Goal: Information Seeking & Learning: Learn about a topic

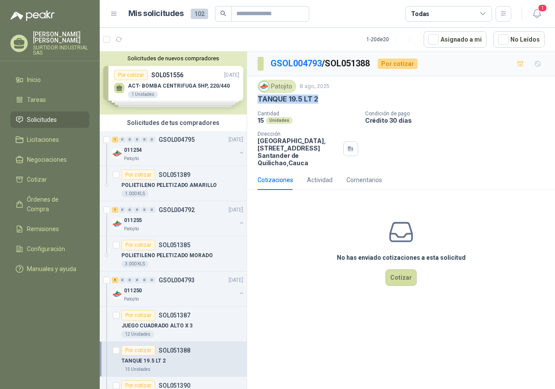
scroll to position [43, 0]
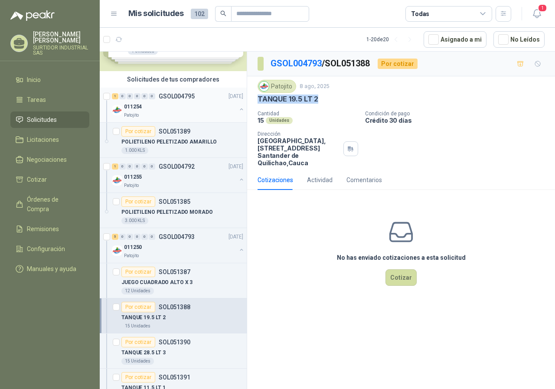
click at [220, 123] on div "1 0 0 0 0 0 GSOL004795 [DATE] 011254 Patojito" at bounding box center [173, 105] width 147 height 35
click at [72, 118] on li "Solicitudes" at bounding box center [50, 120] width 69 height 10
click at [49, 122] on span "Solicitudes" at bounding box center [42, 120] width 30 height 10
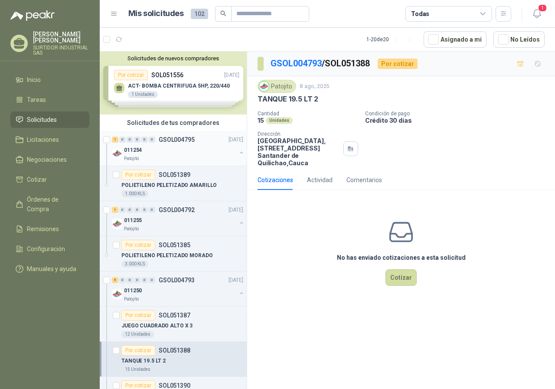
click at [141, 75] on div "Solicitudes de nuevos compradores Por cotizar SOL051556 [DATE] ACT- BOMBA CENTR…" at bounding box center [173, 83] width 147 height 63
click at [169, 86] on p "ACT- BOMBA CENTRIFUGA 5HP, 220/440" at bounding box center [179, 86] width 102 height 6
click at [144, 95] on div "1 Unidades" at bounding box center [143, 94] width 30 height 7
click at [214, 88] on p "ACT- BOMBA CENTRIFUGA 5HP, 220/440" at bounding box center [179, 86] width 102 height 6
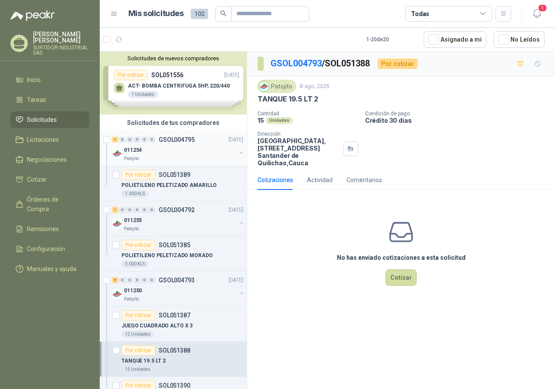
click at [173, 141] on p "GSOL004795" at bounding box center [177, 140] width 36 height 6
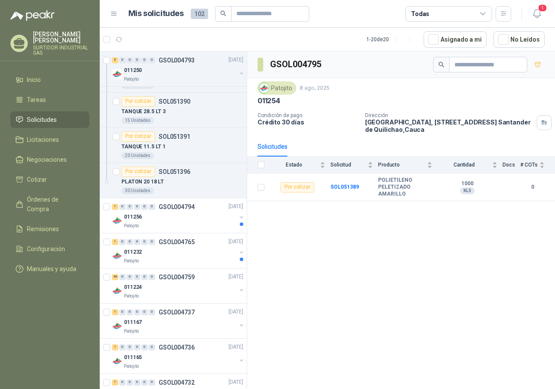
scroll to position [477, 0]
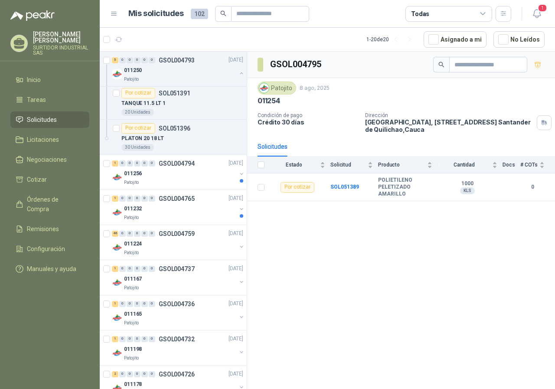
click at [198, 171] on div "011256" at bounding box center [180, 174] width 112 height 10
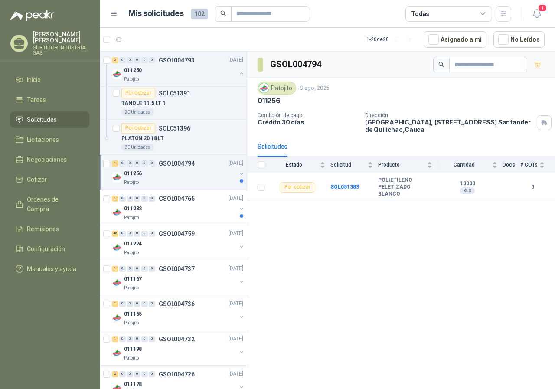
scroll to position [521, 0]
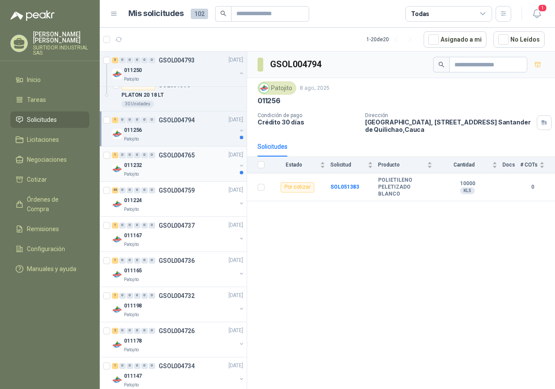
click at [195, 162] on div "011232" at bounding box center [180, 165] width 112 height 10
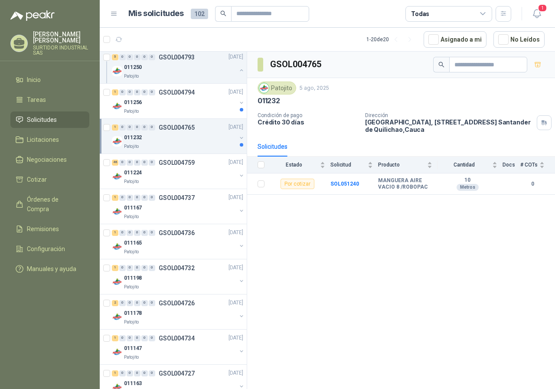
scroll to position [564, 0]
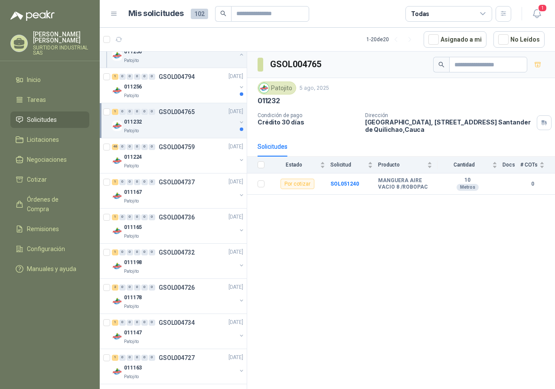
click at [195, 162] on div "011224" at bounding box center [180, 157] width 112 height 10
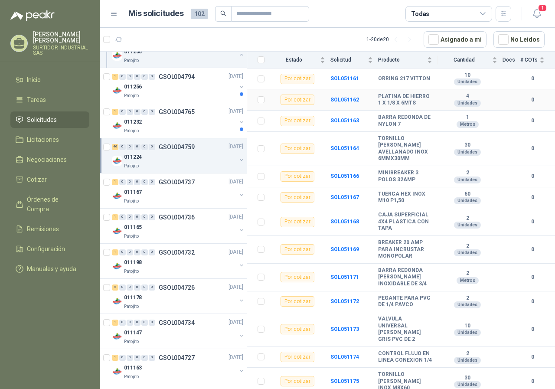
scroll to position [304, 0]
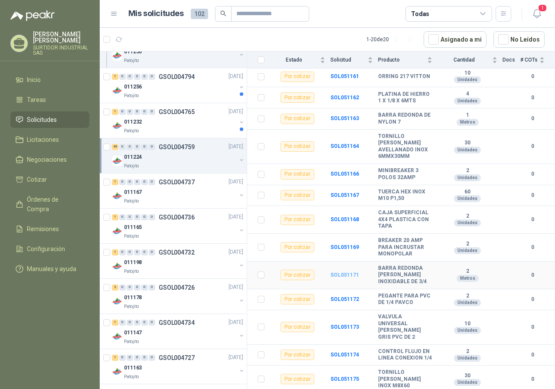
click at [341, 278] on b "SOL051171" at bounding box center [345, 275] width 29 height 6
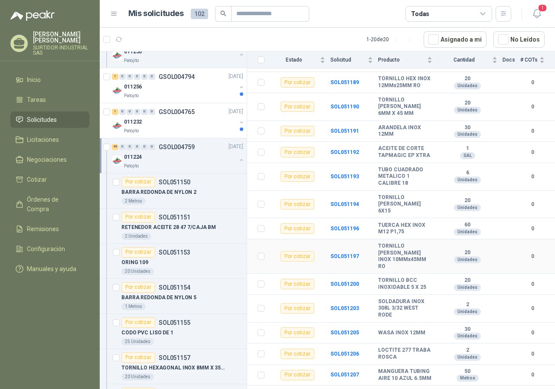
scroll to position [863, 0]
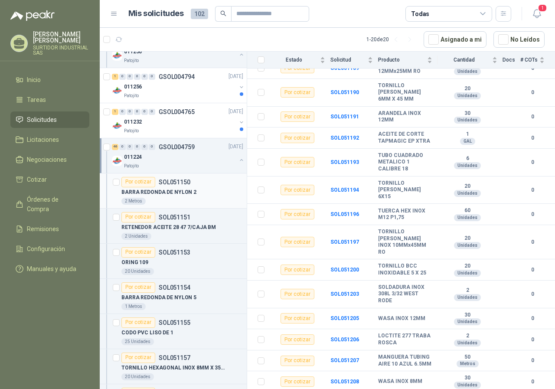
click at [180, 188] on div "BARRA REDONDA DE NYLON 2" at bounding box center [182, 192] width 122 height 10
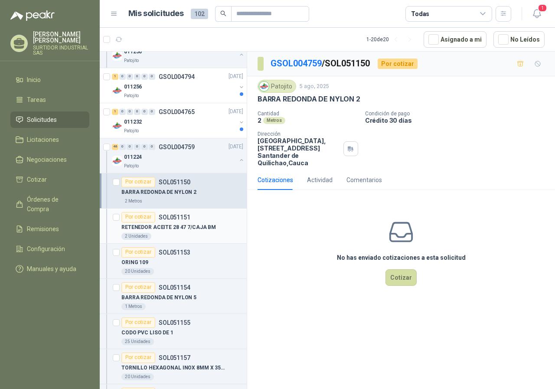
click at [185, 229] on p "RETENEDOR ACEITE 28 47 7/CAJA BM" at bounding box center [168, 227] width 95 height 8
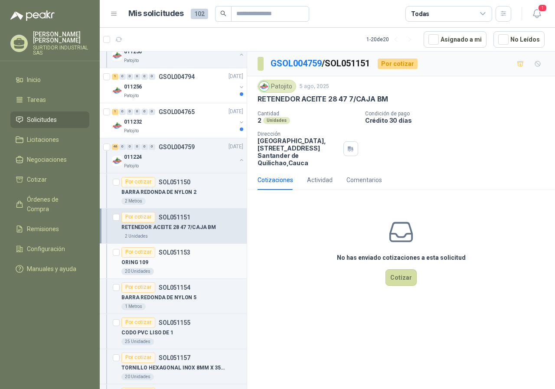
click at [172, 252] on p "SOL051153" at bounding box center [175, 252] width 32 height 6
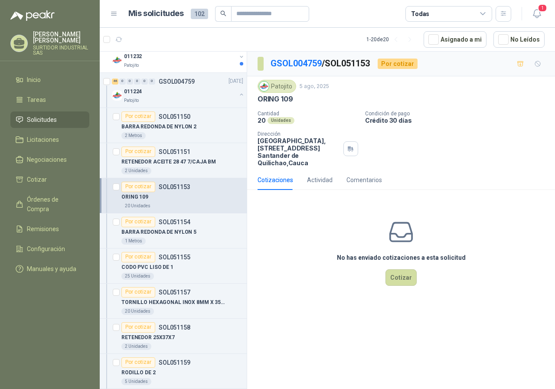
scroll to position [651, 0]
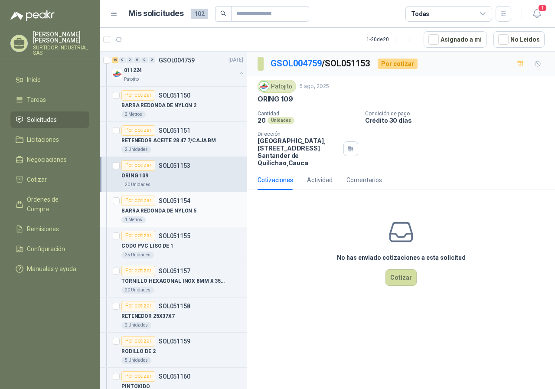
click at [173, 217] on div "1 Metros" at bounding box center [182, 219] width 122 height 7
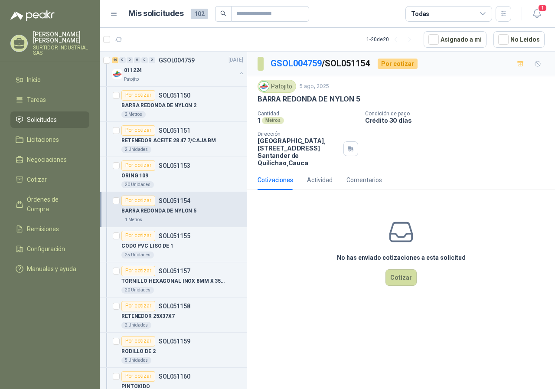
scroll to position [694, 0]
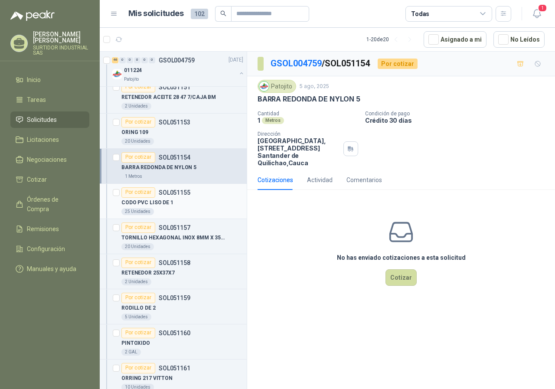
click at [176, 191] on p "SOL051155" at bounding box center [175, 193] width 32 height 6
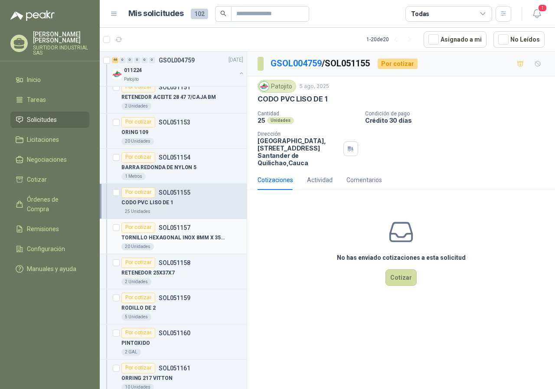
click at [176, 225] on p "SOL051157" at bounding box center [175, 228] width 32 height 6
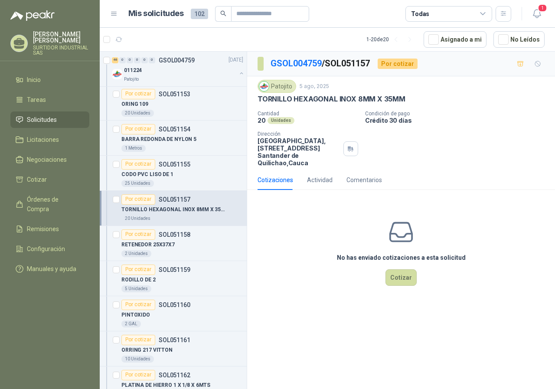
scroll to position [737, 0]
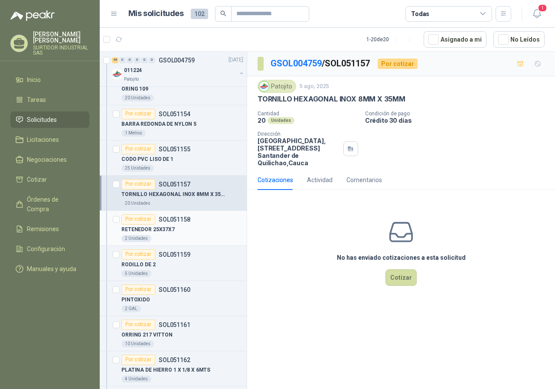
click at [176, 224] on div "Por cotizar SOL051158" at bounding box center [155, 219] width 69 height 10
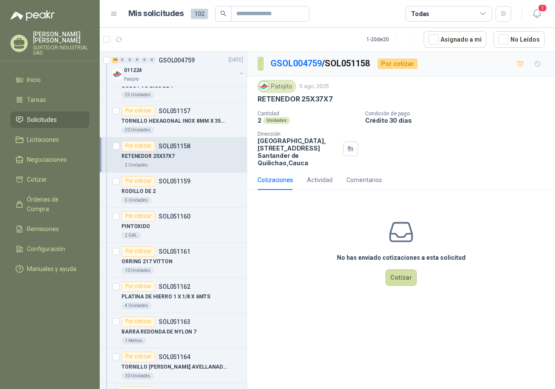
scroll to position [824, 0]
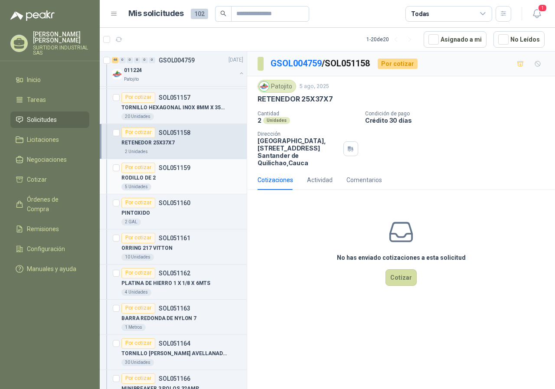
click at [177, 182] on div "RODILLO DE 2" at bounding box center [182, 178] width 122 height 10
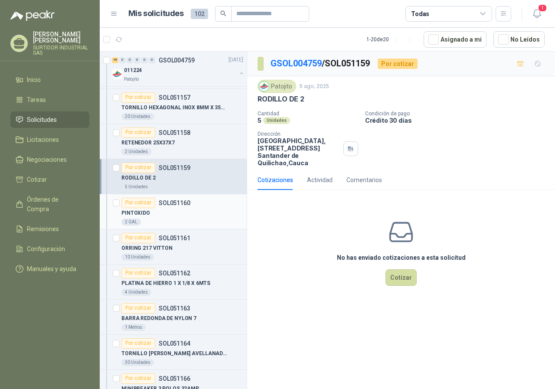
click at [176, 208] on div "PINTOXIDO" at bounding box center [182, 213] width 122 height 10
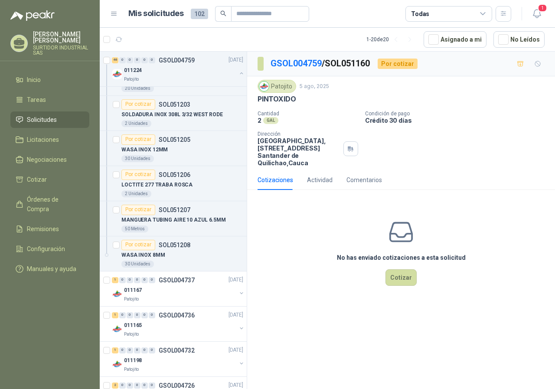
scroll to position [2125, 0]
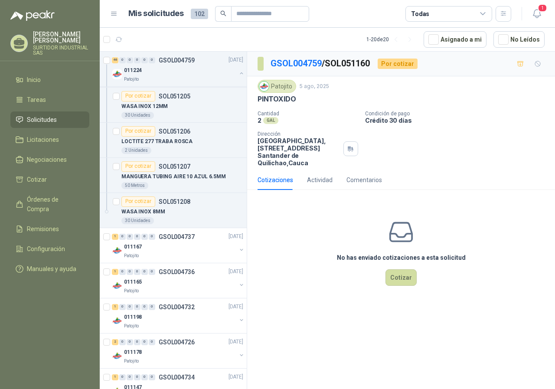
click at [170, 242] on div "011167" at bounding box center [180, 247] width 112 height 10
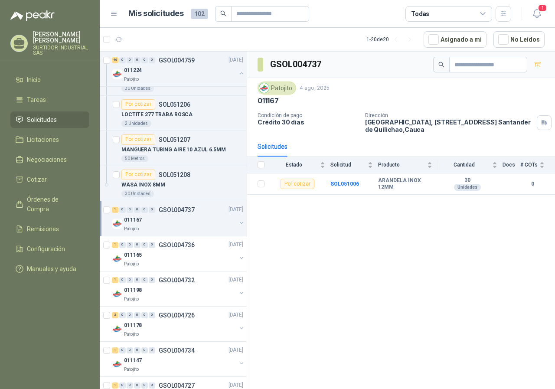
scroll to position [2169, 0]
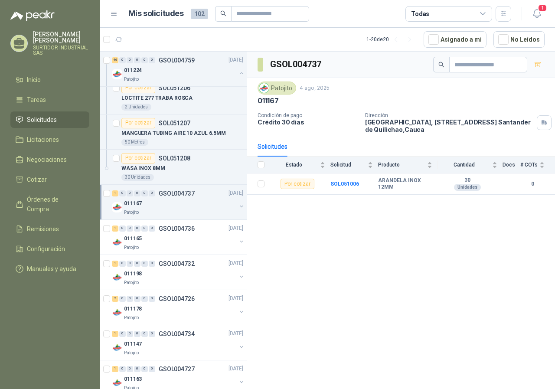
click at [170, 242] on div "011165" at bounding box center [180, 239] width 112 height 10
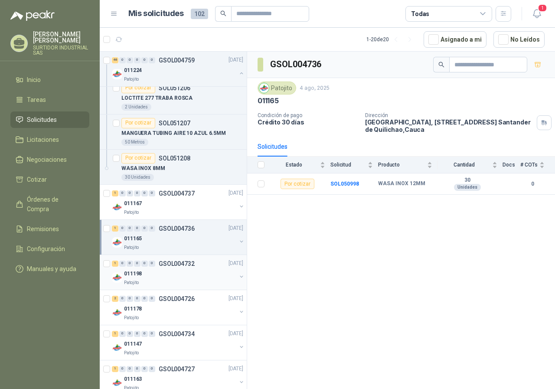
click at [168, 266] on p "GSOL004732" at bounding box center [177, 264] width 36 height 6
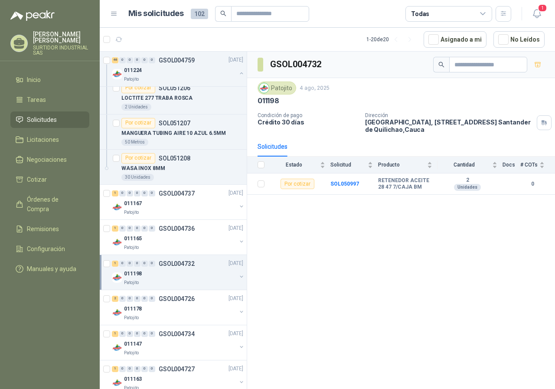
scroll to position [2212, 0]
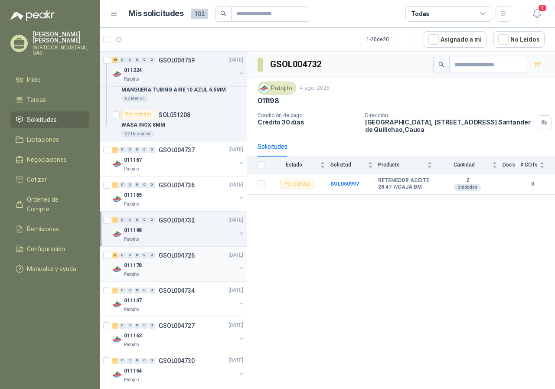
click at [166, 258] on p "GSOL004726" at bounding box center [177, 255] width 36 height 6
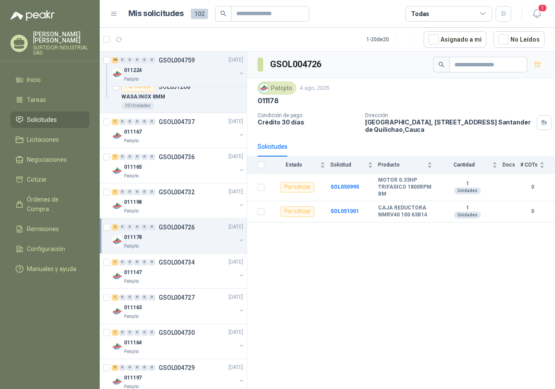
scroll to position [2256, 0]
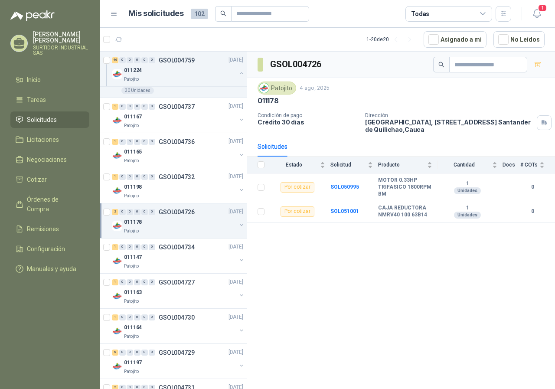
click at [166, 258] on div "011147" at bounding box center [180, 257] width 112 height 10
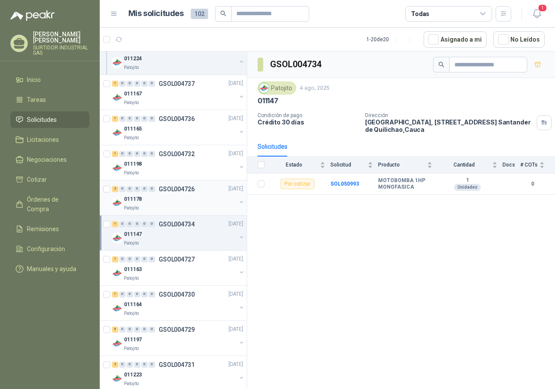
scroll to position [2299, 0]
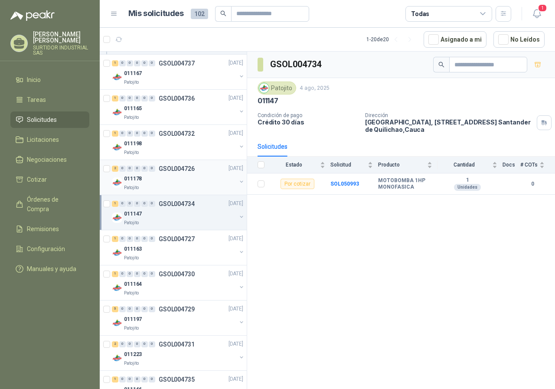
click at [166, 258] on div "Patojito" at bounding box center [180, 258] width 112 height 7
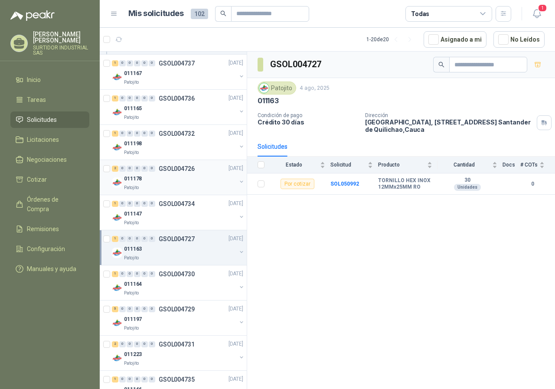
scroll to position [2342, 0]
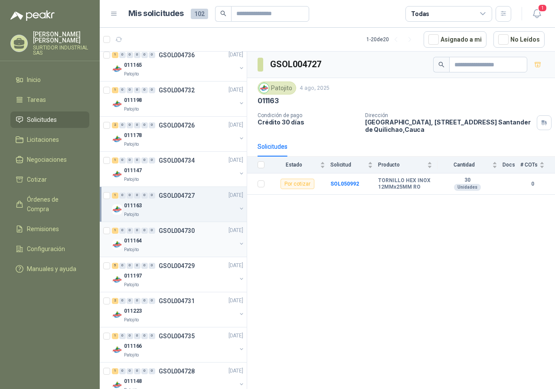
click at [166, 238] on div "011164" at bounding box center [180, 241] width 112 height 10
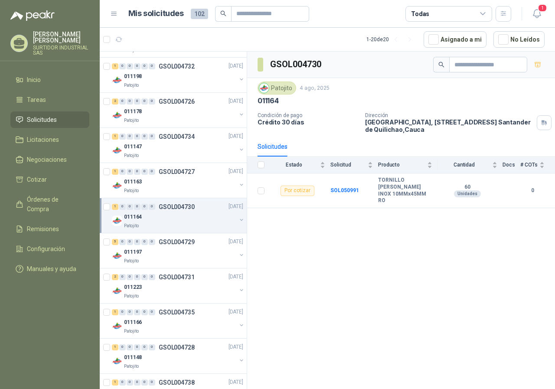
scroll to position [2386, 0]
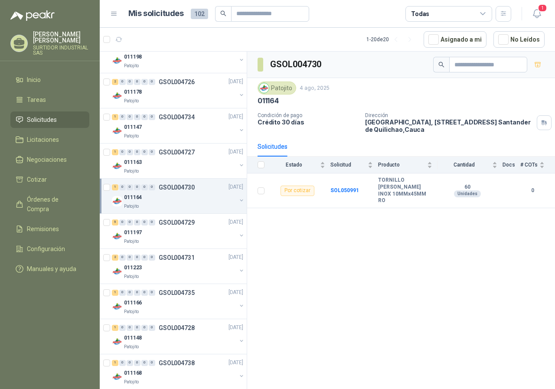
click at [166, 238] on div "011197" at bounding box center [180, 233] width 112 height 10
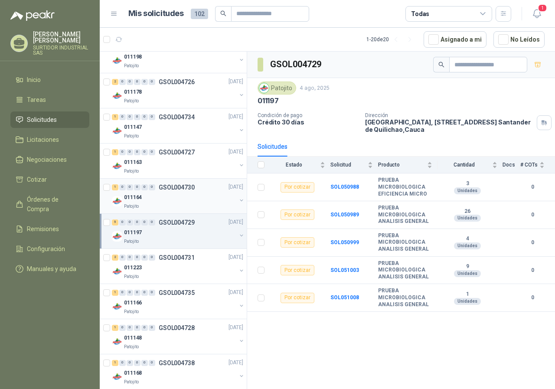
scroll to position [2429, 0]
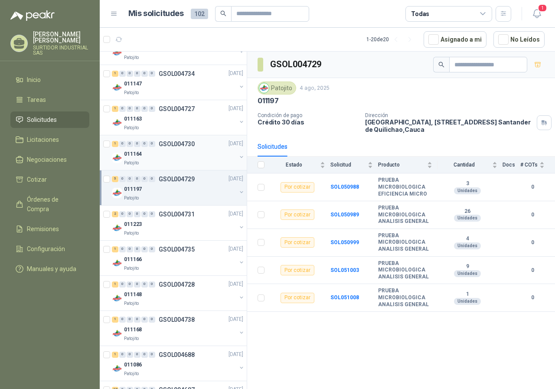
click at [166, 238] on div "2 0 0 0 0 0 GSOL004731 [DATE] 011223 Patojito" at bounding box center [173, 223] width 147 height 35
click at [164, 236] on div "Patojito" at bounding box center [180, 233] width 112 height 7
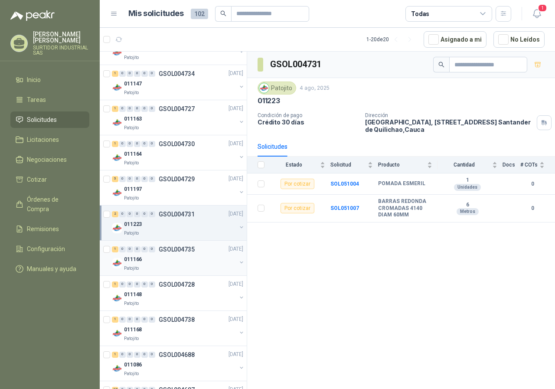
click at [160, 252] on p "GSOL004735" at bounding box center [177, 249] width 36 height 6
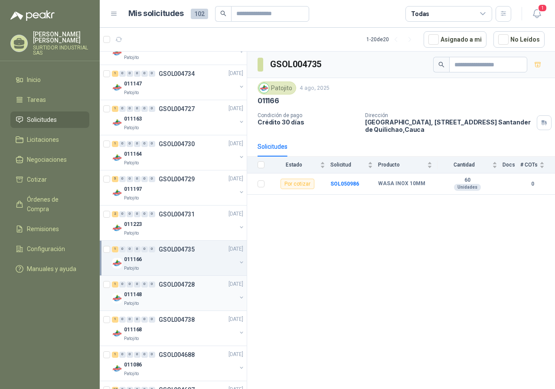
click at [159, 284] on p "GSOL004728" at bounding box center [177, 285] width 36 height 6
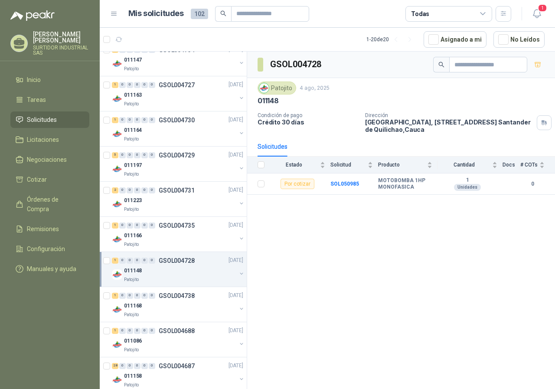
scroll to position [2466, 0]
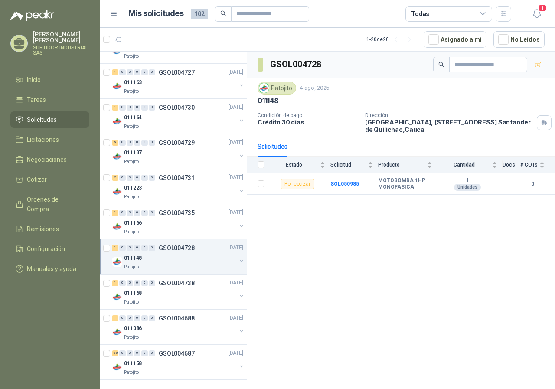
click at [158, 284] on div "1 0 0 0 0 0 GSOL004738" at bounding box center [153, 283] width 83 height 6
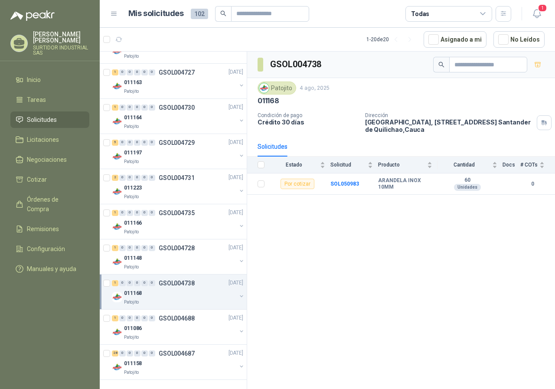
click at [162, 291] on div "011168" at bounding box center [180, 293] width 112 height 10
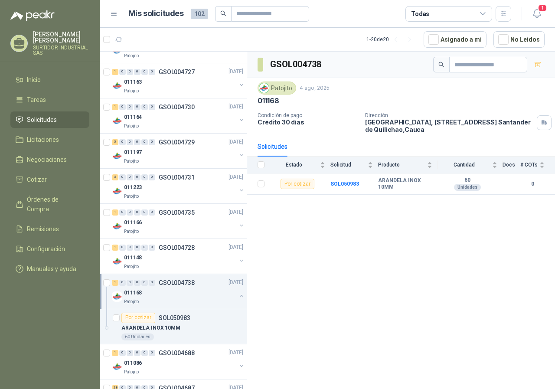
click at [161, 321] on p "SOL050983" at bounding box center [175, 318] width 32 height 6
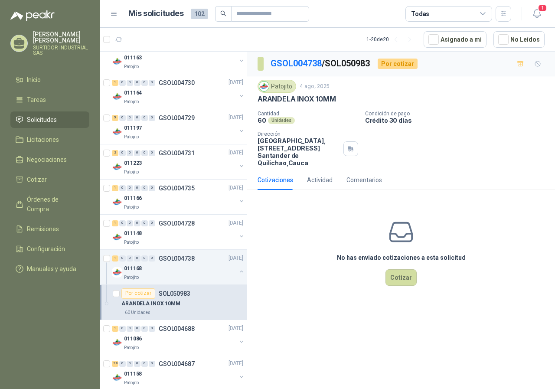
scroll to position [2501, 0]
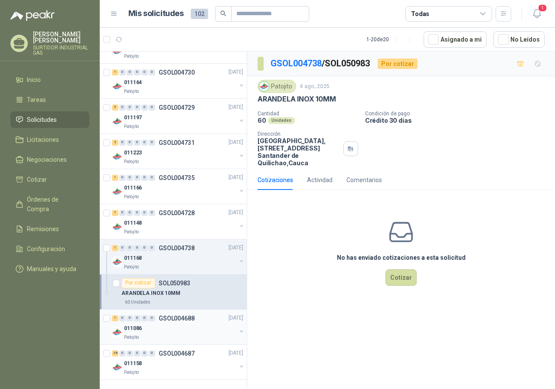
click at [157, 320] on div "1 0 0 0 0 0 GSOL004688" at bounding box center [153, 318] width 83 height 6
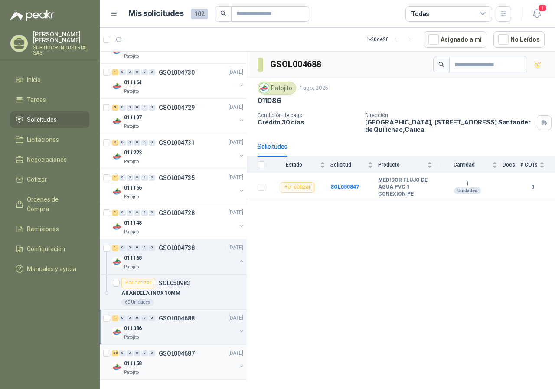
click at [167, 357] on p "GSOL004687" at bounding box center [177, 353] width 36 height 6
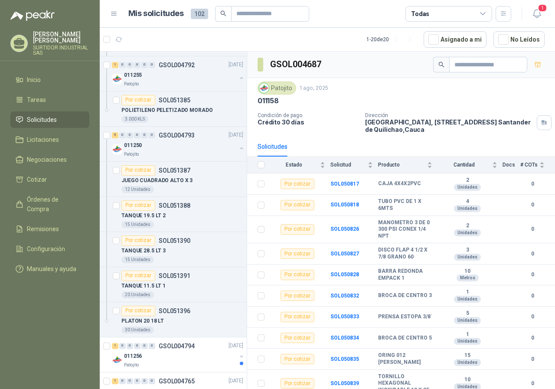
scroll to position [419, 0]
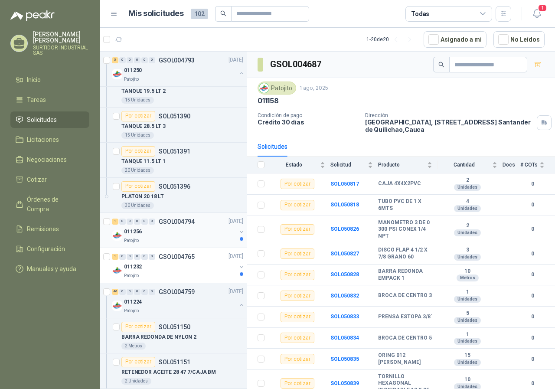
click at [191, 232] on div "011256" at bounding box center [180, 232] width 112 height 10
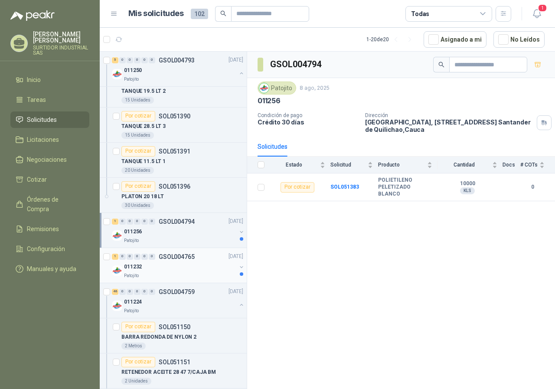
click at [192, 267] on div "011232" at bounding box center [180, 267] width 112 height 10
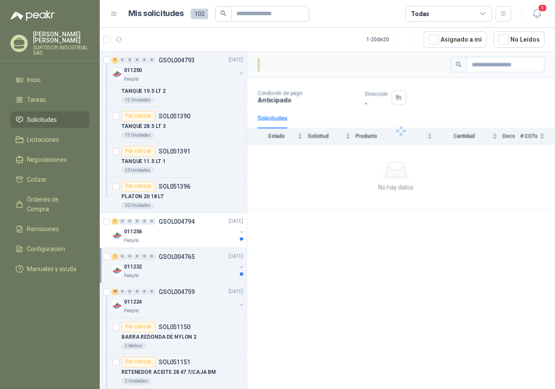
click at [192, 267] on div "011232" at bounding box center [180, 267] width 112 height 10
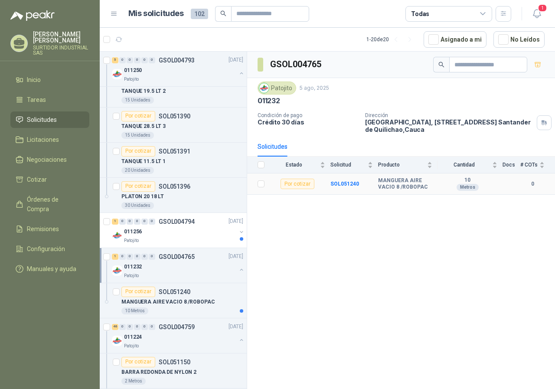
click at [385, 183] on b "MANGUERA AIRE VACIO 8 /ROBOPAC" at bounding box center [405, 183] width 54 height 13
click at [351, 186] on b "SOL051240" at bounding box center [345, 184] width 29 height 6
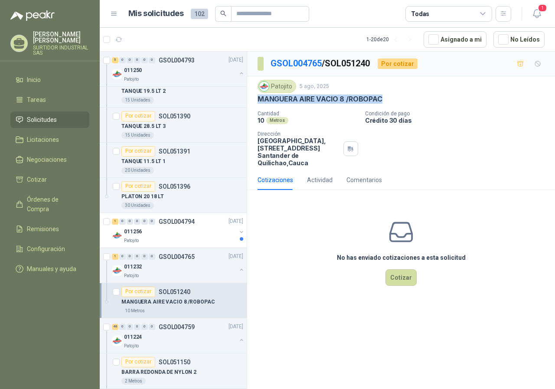
drag, startPoint x: 382, startPoint y: 100, endPoint x: 253, endPoint y: 106, distance: 129.0
click at [253, 106] on div "Patojito [DATE] MANGUERA AIRE VACIO 8 /ROBOPAC Cantidad 10 Metros Condición de …" at bounding box center [401, 123] width 308 height 94
copy p "MANGUERA AIRE VACIO 8 /ROBOPAC"
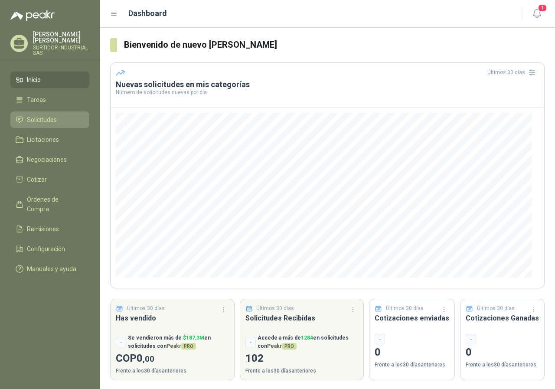
click at [54, 119] on span "Solicitudes" at bounding box center [42, 120] width 30 height 10
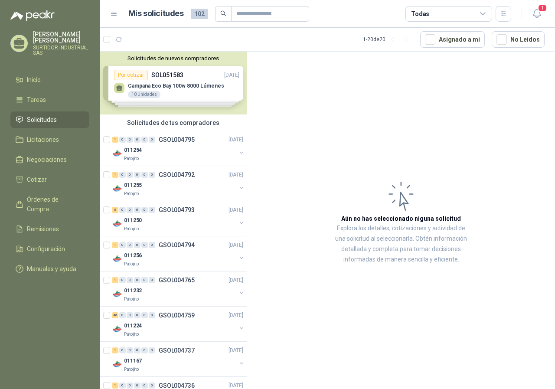
click at [153, 88] on div "Solicitudes de nuevos compradores Por cotizar SOL051583 11/08/25 Campana Eco Ba…" at bounding box center [173, 83] width 147 height 63
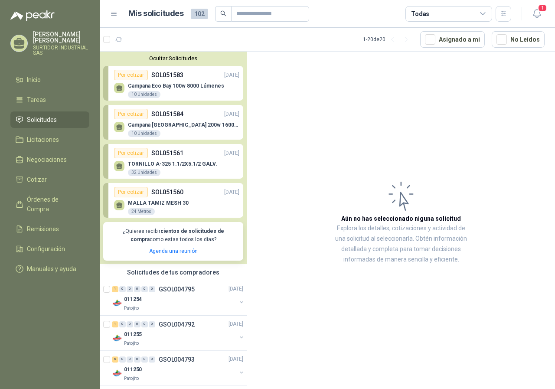
click at [153, 88] on p "Campana Eco Bay 100w 8000 Lúmenes" at bounding box center [176, 86] width 96 height 6
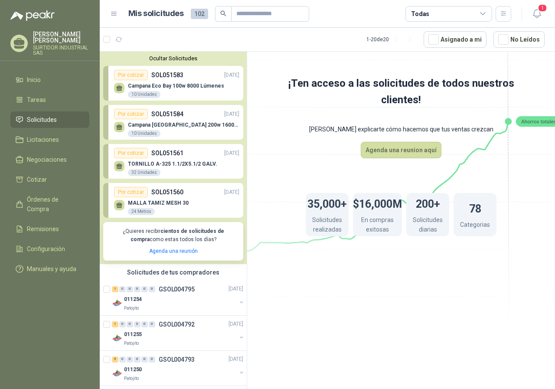
click at [149, 123] on p "Campana Eco Bay 200w 16000 Lúmenes" at bounding box center [183, 125] width 111 height 6
click at [125, 113] on div "Por cotizar" at bounding box center [131, 114] width 34 height 10
click at [129, 115] on div "Por cotizar" at bounding box center [131, 114] width 34 height 10
click at [118, 128] on icon at bounding box center [119, 126] width 6 height 4
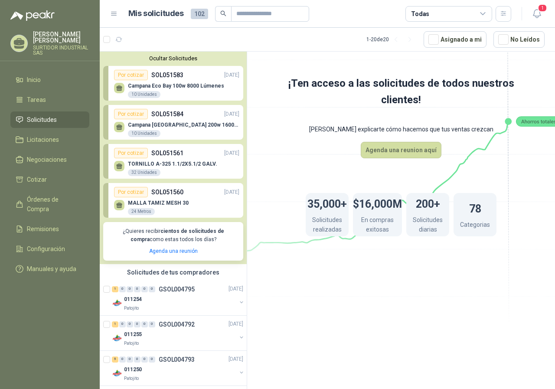
click at [161, 87] on p "Campana Eco Bay 100w 8000 Lúmenes" at bounding box center [176, 86] width 96 height 6
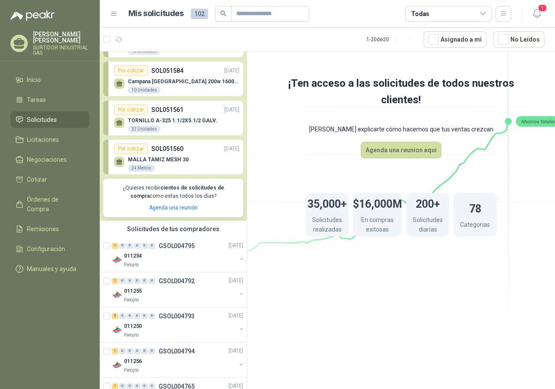
click at [175, 157] on p "MALLA TAMIZ MESH 30" at bounding box center [158, 160] width 61 height 6
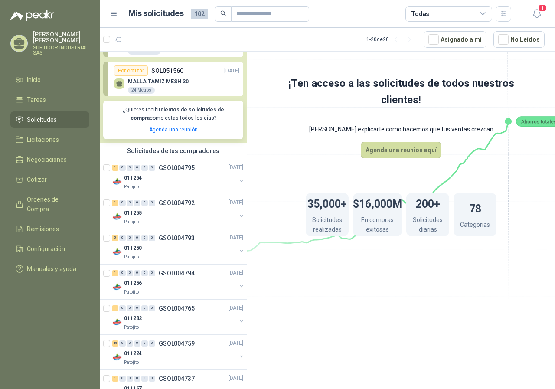
scroll to position [130, 0]
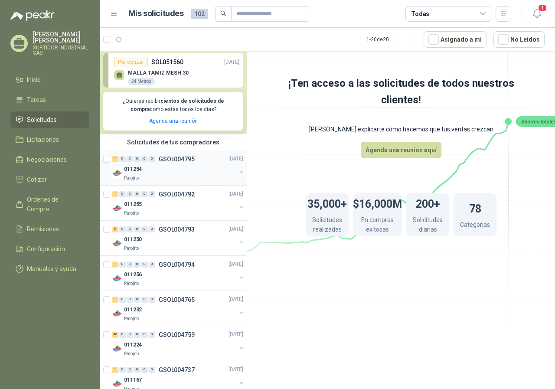
click at [192, 171] on div "011254" at bounding box center [180, 169] width 112 height 10
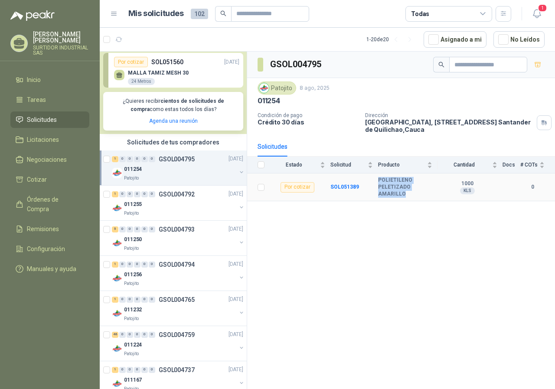
drag, startPoint x: 378, startPoint y: 179, endPoint x: 404, endPoint y: 196, distance: 31.0
click at [404, 196] on b "POLIETILENO PELETIZADO AMARILLO" at bounding box center [405, 187] width 54 height 20
copy b "POLIETILENO PELETIZADO AMARILLO"
click at [344, 184] on b "SOL051389" at bounding box center [345, 187] width 29 height 6
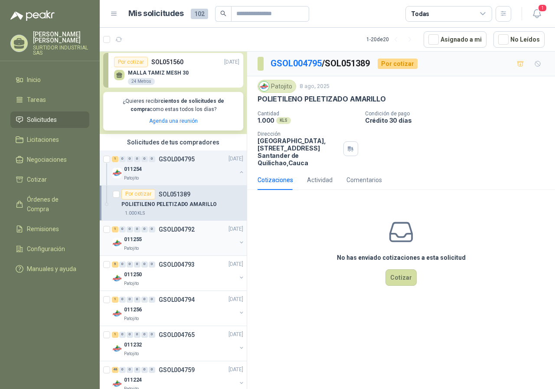
click at [164, 231] on p "GSOL004792" at bounding box center [177, 229] width 36 height 6
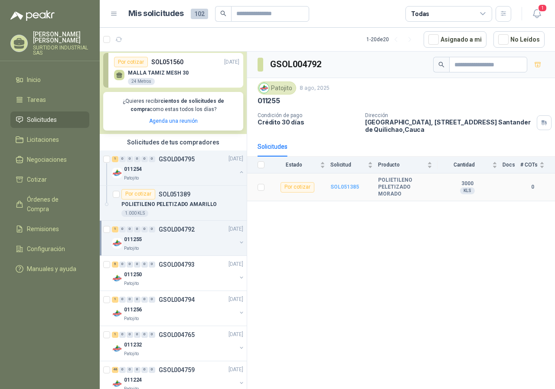
click at [348, 186] on b "SOL051385" at bounding box center [345, 187] width 29 height 6
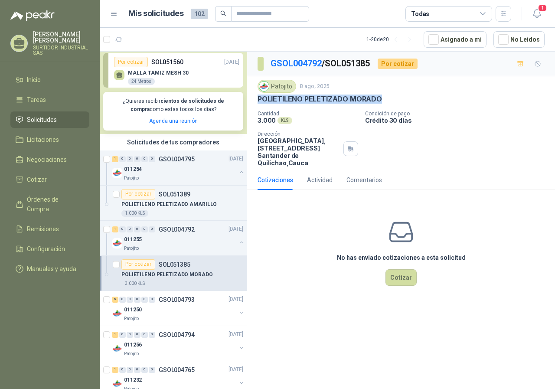
drag, startPoint x: 258, startPoint y: 98, endPoint x: 384, endPoint y: 100, distance: 126.2
click at [384, 100] on div "POLIETILENO PELETIZADO MORADO" at bounding box center [401, 99] width 287 height 9
copy p "POLIETILENO PELETIZADO MORADO"
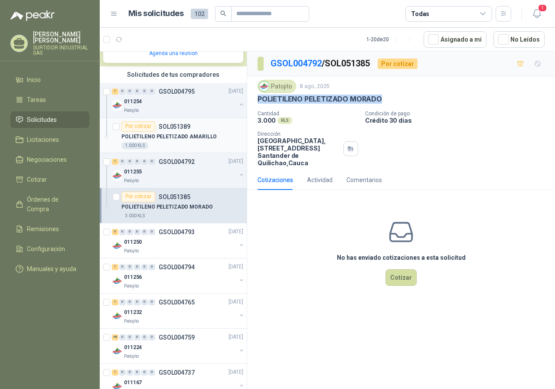
scroll to position [217, 0]
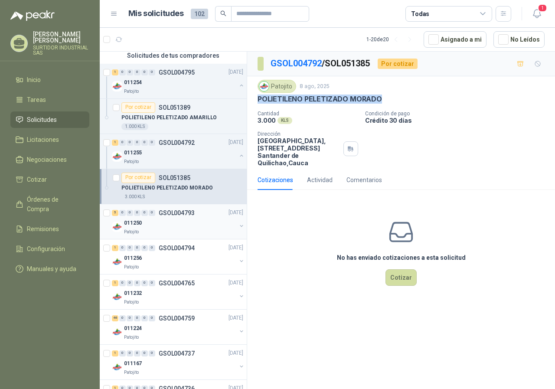
click at [157, 226] on div "011250" at bounding box center [180, 223] width 112 height 10
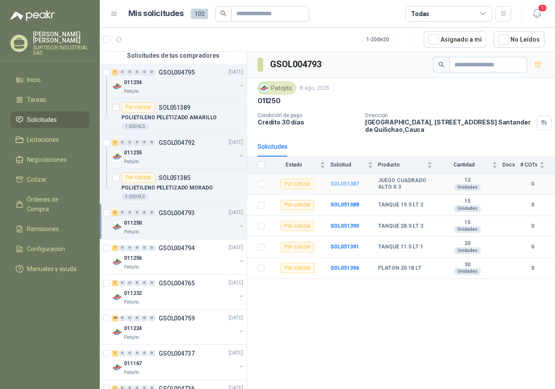
click at [338, 185] on b "SOL051387" at bounding box center [345, 184] width 29 height 6
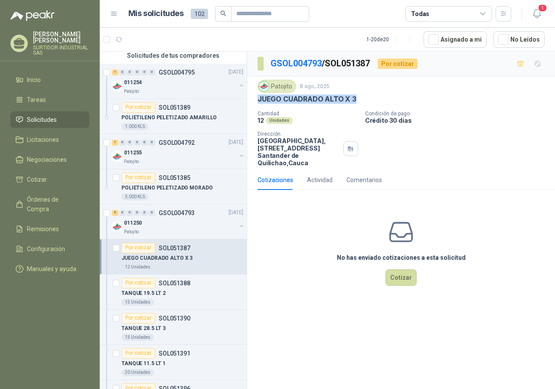
drag, startPoint x: 258, startPoint y: 99, endPoint x: 357, endPoint y: 97, distance: 99.3
click at [357, 97] on div "JUEGO CUADRADO ALTO X 3" at bounding box center [401, 99] width 287 height 9
copy p "JUEGO CUADRADO ALTO X 3"
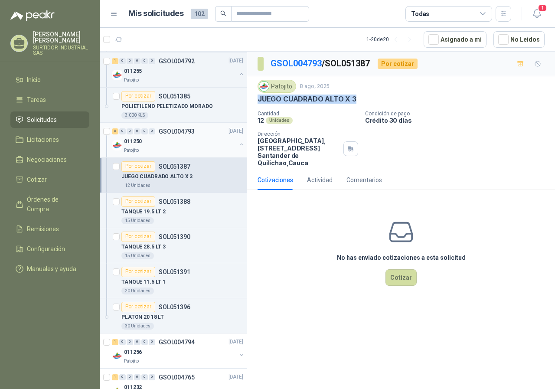
scroll to position [304, 0]
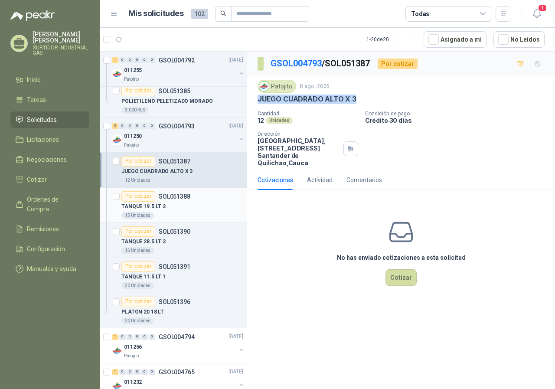
click at [188, 207] on div "TANQUE 19.5 LT 2" at bounding box center [182, 207] width 122 height 10
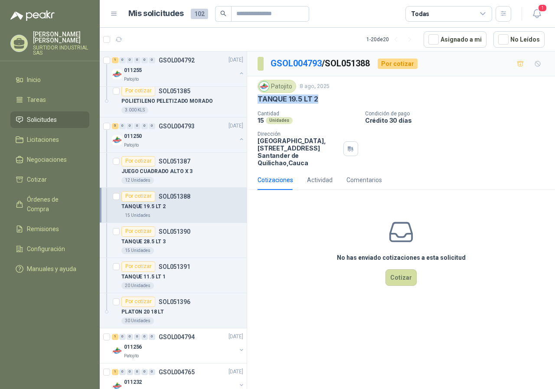
drag, startPoint x: 262, startPoint y: 99, endPoint x: 318, endPoint y: 104, distance: 56.2
click at [318, 104] on div "TANQUE 19.5 LT 2" at bounding box center [401, 99] width 287 height 9
copy p "TANQUE 19.5 LT 2"
click at [192, 239] on div "TANQUE 28.5 LT 3" at bounding box center [182, 242] width 122 height 10
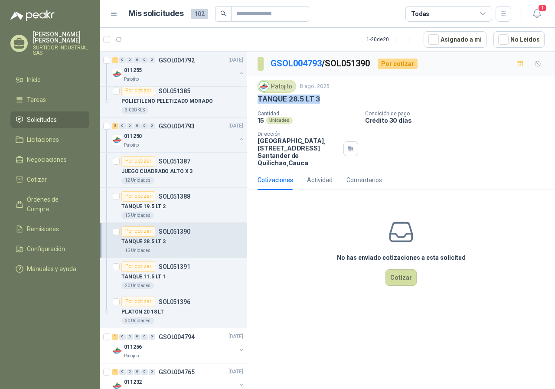
drag, startPoint x: 255, startPoint y: 100, endPoint x: 325, endPoint y: 101, distance: 69.8
click at [325, 101] on div "Patojito 8 ago, 2025 TANQUE 28.5 LT 3 Cantidad 15 Unidades Condición de pago Cr…" at bounding box center [401, 123] width 308 height 94
copy p "TANQUE 28.5 LT 3"
click at [176, 277] on div "TANQUE 11.5 LT 1" at bounding box center [182, 277] width 122 height 10
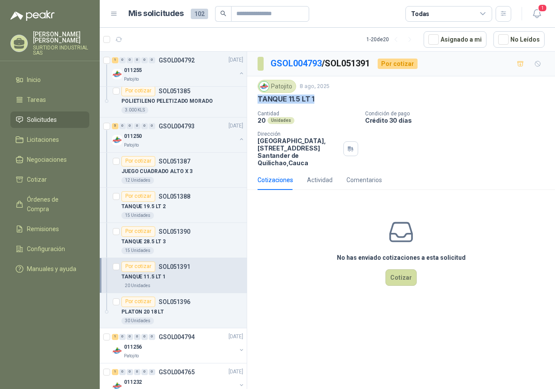
drag, startPoint x: 268, startPoint y: 96, endPoint x: 320, endPoint y: 99, distance: 51.7
click at [320, 99] on div "Patojito 8 ago, 2025 TANQUE 11.5 LT 1" at bounding box center [401, 92] width 287 height 24
copy p "TANQUE 11.5 LT 1"
click at [188, 309] on div "PLATON 20 18 LT" at bounding box center [182, 312] width 122 height 10
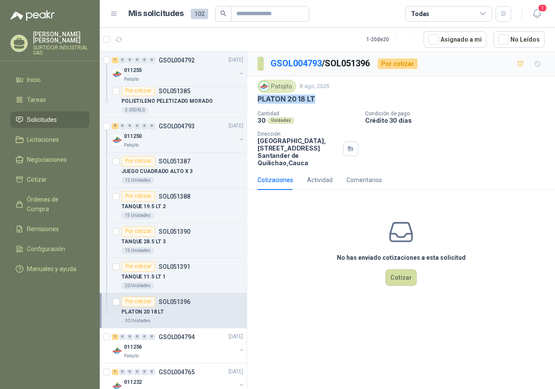
drag, startPoint x: 257, startPoint y: 97, endPoint x: 314, endPoint y: 102, distance: 57.0
click at [314, 102] on div "Patojito 8 ago, 2025 PLATON 20 18 LT Cantidad 30 Unidades Condición de pago Cré…" at bounding box center [401, 123] width 308 height 94
copy p "PLATON 20 18 LT"
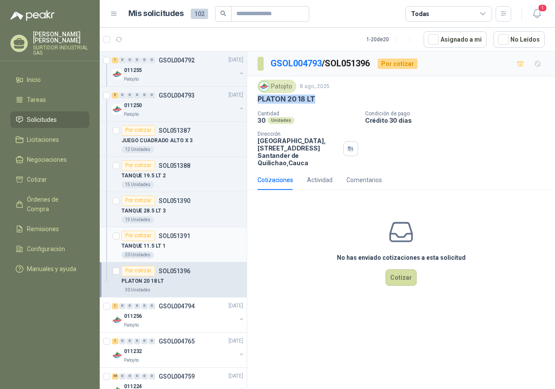
scroll to position [347, 0]
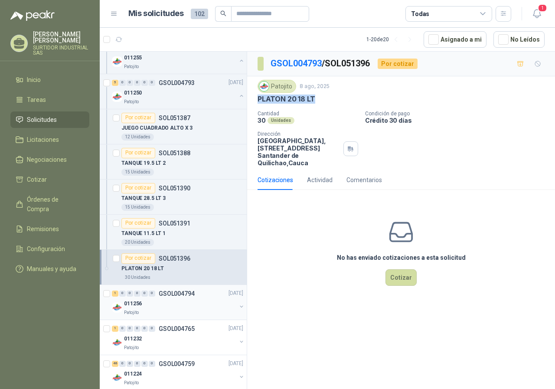
click at [168, 298] on div "1 0 0 0 0 0 GSOL004794 08/08/25" at bounding box center [178, 293] width 133 height 10
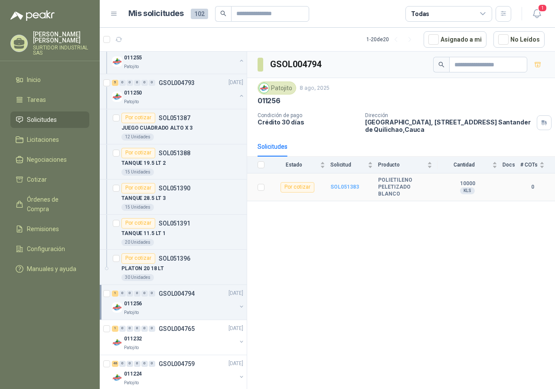
click at [343, 185] on b "SOL051383" at bounding box center [345, 187] width 29 height 6
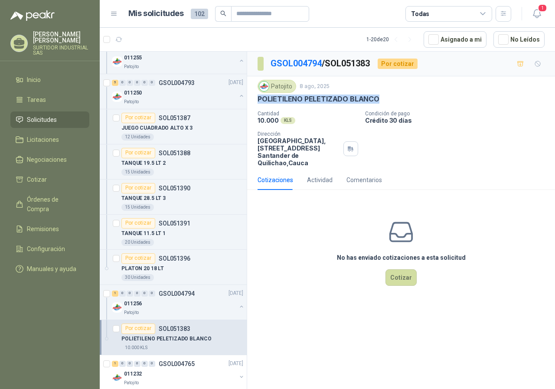
drag, startPoint x: 265, startPoint y: 99, endPoint x: 399, endPoint y: 103, distance: 134.5
click at [399, 103] on div "POLIETILENO PELETIZADO BLANCO" at bounding box center [401, 99] width 287 height 9
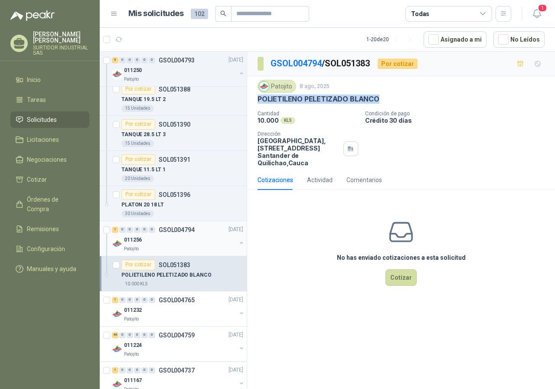
scroll to position [434, 0]
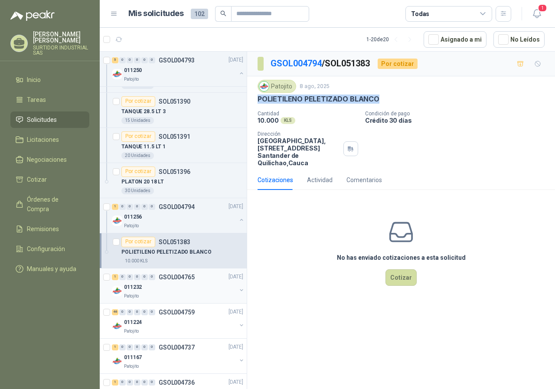
click at [178, 273] on div "1 0 0 0 0 0 GSOL004765 05/08/25" at bounding box center [178, 277] width 133 height 10
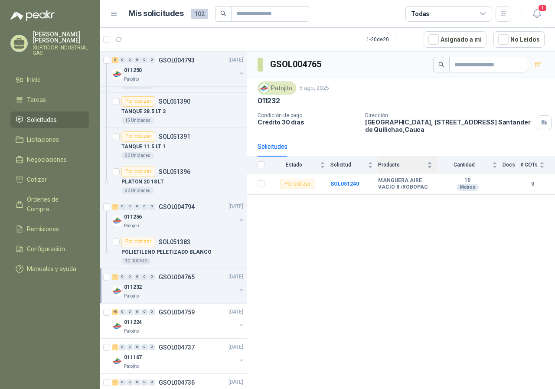
click at [432, 165] on div "Producto" at bounding box center [405, 164] width 54 height 9
click at [431, 167] on div "Producto" at bounding box center [405, 164] width 54 height 9
drag, startPoint x: 371, startPoint y: 180, endPoint x: 428, endPoint y: 187, distance: 56.8
click at [428, 187] on tr "Por cotizar SOL051240 MANGUERA AIRE VACIO 8 /ROBOPAC 10 Metros 0" at bounding box center [401, 184] width 308 height 21
click at [357, 184] on b "SOL051240" at bounding box center [345, 184] width 29 height 6
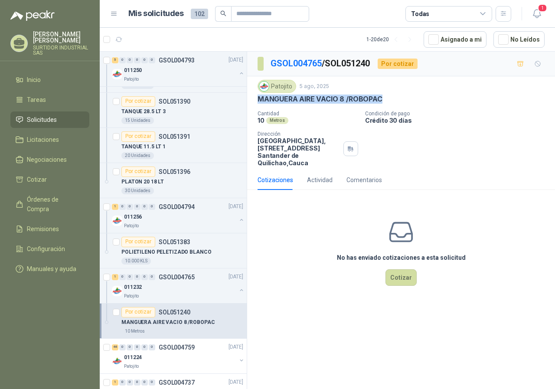
drag, startPoint x: 258, startPoint y: 102, endPoint x: 396, endPoint y: 98, distance: 138.0
click at [396, 98] on div "MANGUERA AIRE VACIO 8 /ROBOPAC" at bounding box center [401, 99] width 287 height 9
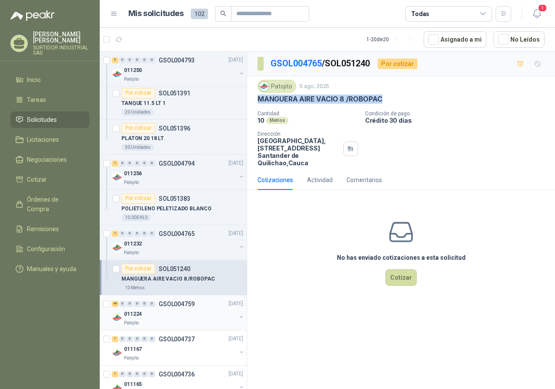
click at [163, 324] on div "Patojito" at bounding box center [180, 323] width 112 height 7
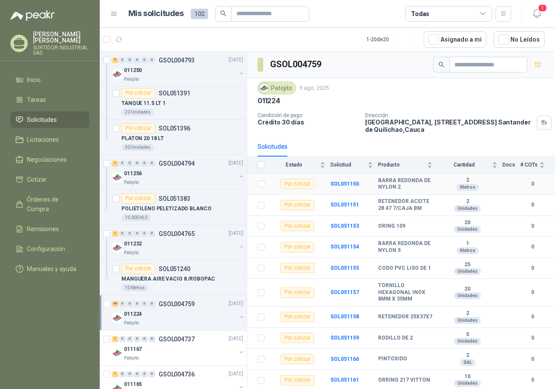
click at [327, 181] on td "Por cotizar" at bounding box center [300, 184] width 61 height 21
click at [333, 183] on b "SOL051150" at bounding box center [345, 184] width 29 height 6
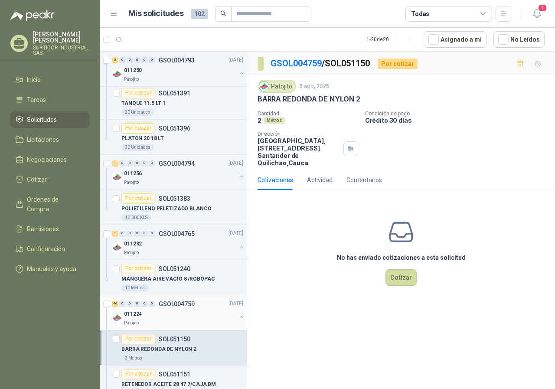
click at [134, 309] on div "011224" at bounding box center [180, 314] width 112 height 10
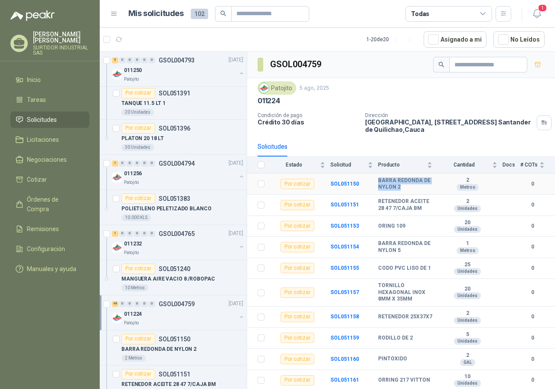
drag, startPoint x: 377, startPoint y: 180, endPoint x: 408, endPoint y: 187, distance: 31.7
click at [408, 187] on tr "Por cotizar SOL051150 BARRA REDONDA DE NYLON 2 2 Metros 0" at bounding box center [401, 184] width 308 height 21
drag, startPoint x: 377, startPoint y: 201, endPoint x: 413, endPoint y: 215, distance: 38.4
click at [413, 215] on tr "Por cotizar SOL051151 RETENEDOR ACEITE 28 47 7/CAJA BM 2 Unidades 0" at bounding box center [401, 205] width 308 height 21
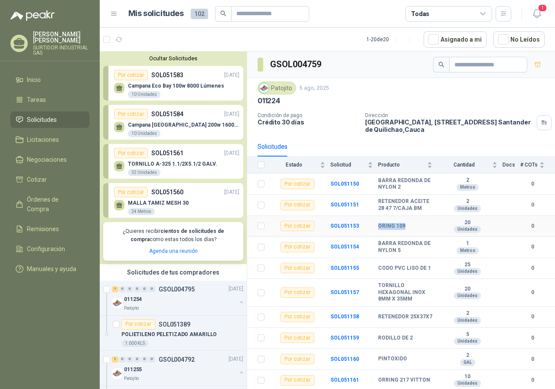
drag, startPoint x: 377, startPoint y: 232, endPoint x: 404, endPoint y: 235, distance: 26.6
click at [404, 235] on tr "Por cotizar SOL051153 ORING 109 20 Unidades 0" at bounding box center [401, 226] width 308 height 21
click at [403, 230] on b "ORING 109" at bounding box center [391, 226] width 27 height 7
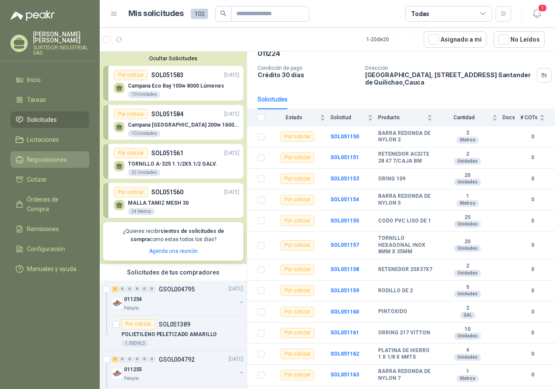
scroll to position [43, 0]
